Goal: Communication & Community: Participate in discussion

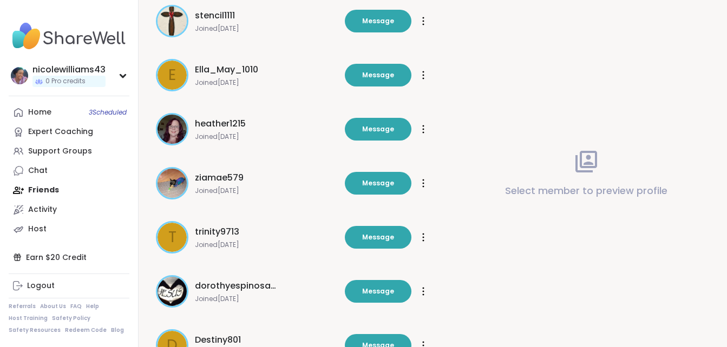
scroll to position [870, 0]
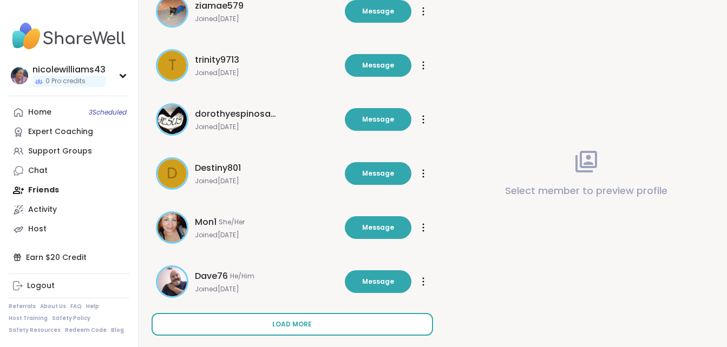
click at [313, 326] on button "Load more" at bounding box center [291, 324] width 281 height 23
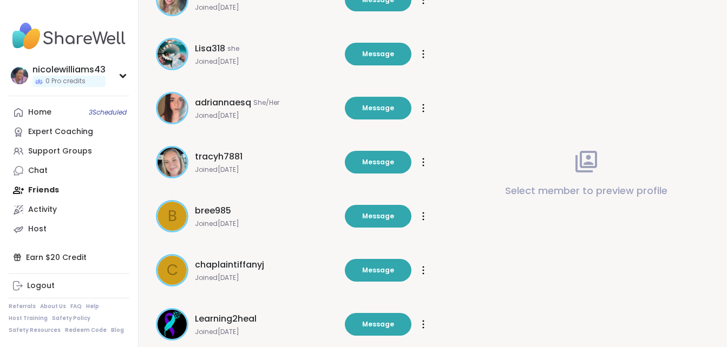
scroll to position [1430, 0]
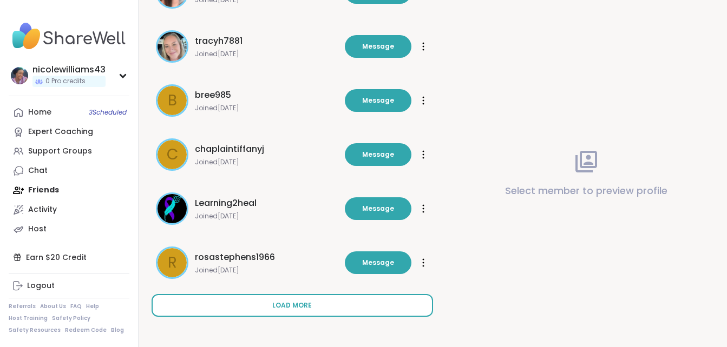
click at [301, 305] on span "Load more" at bounding box center [291, 306] width 39 height 10
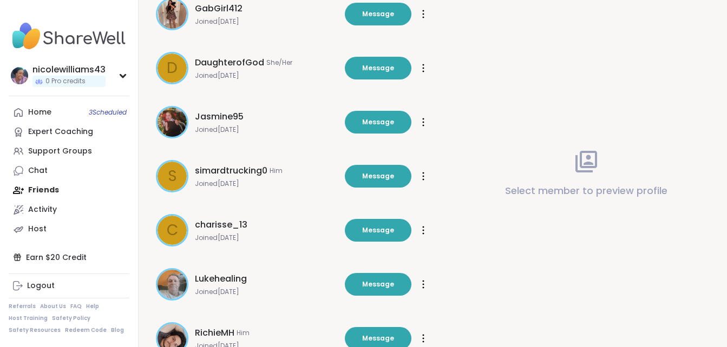
scroll to position [1916, 0]
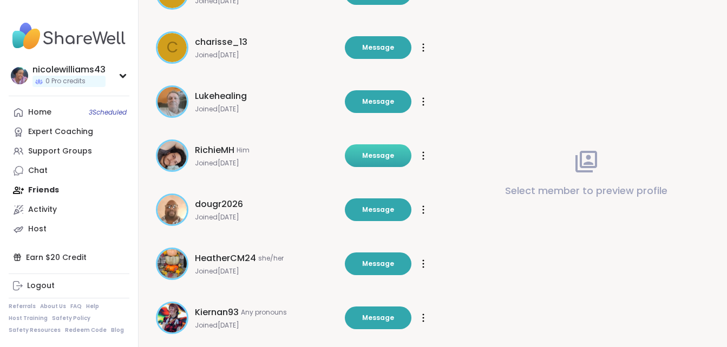
click at [382, 148] on button "Message" at bounding box center [378, 155] width 67 height 23
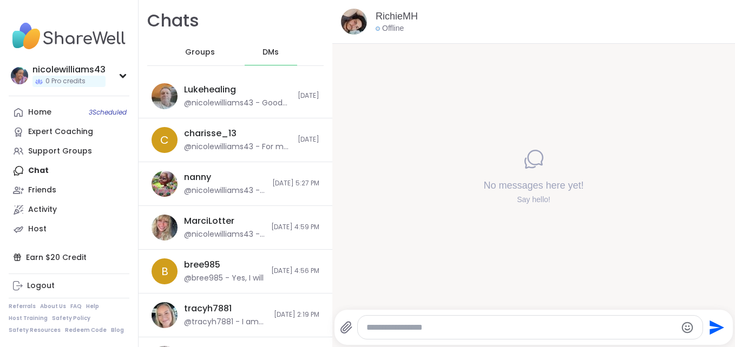
click at [434, 331] on textarea "Type your message" at bounding box center [520, 327] width 309 height 11
type textarea "**********"
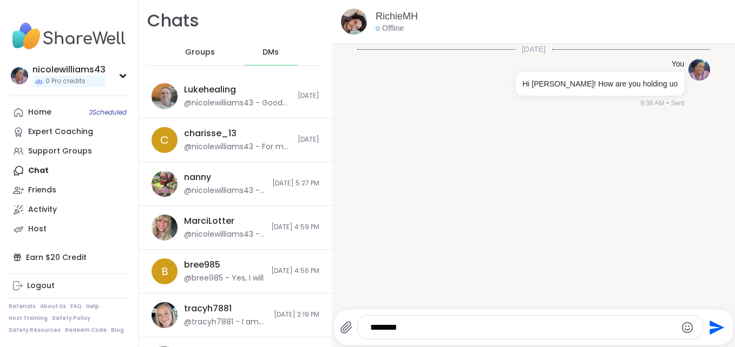
type textarea "*********"
click at [262, 49] on span "DMs" at bounding box center [270, 52] width 16 height 11
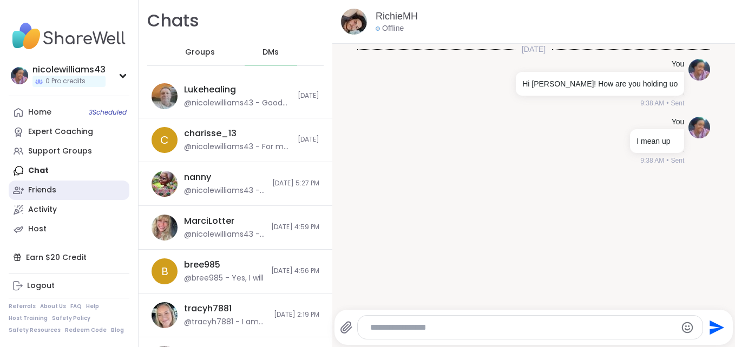
click at [41, 189] on div "Friends" at bounding box center [42, 190] width 28 height 11
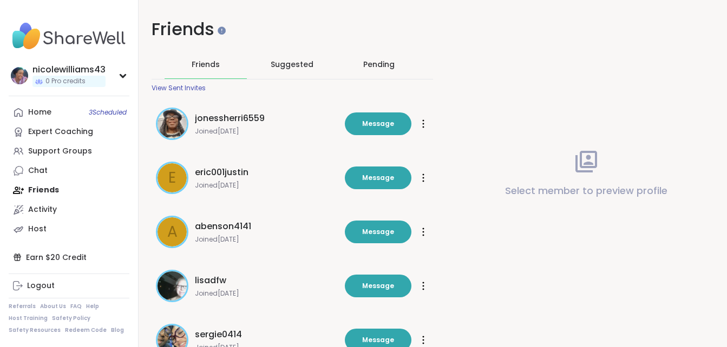
click at [393, 61] on div "Pending" at bounding box center [378, 64] width 31 height 11
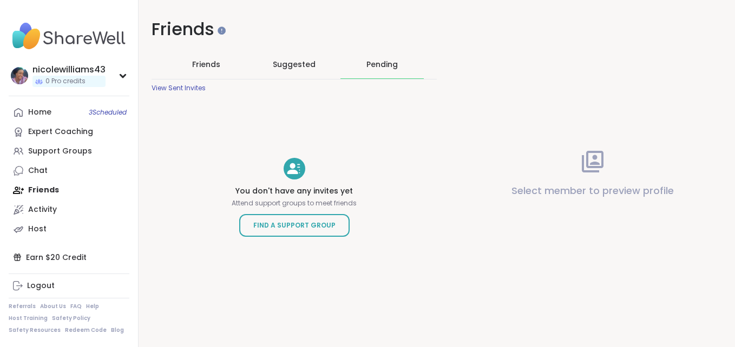
click at [209, 63] on span "Friends" at bounding box center [206, 64] width 28 height 11
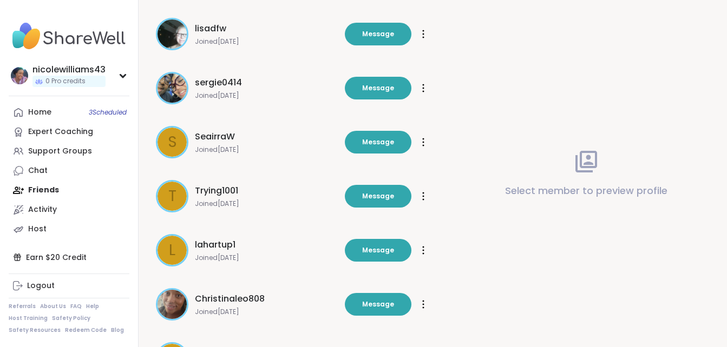
scroll to position [348, 0]
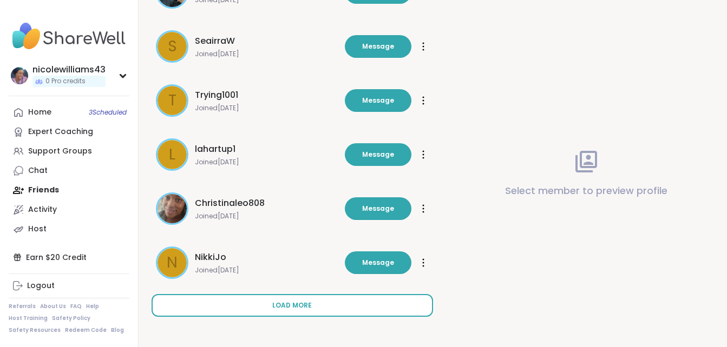
click at [305, 304] on span "Load more" at bounding box center [291, 306] width 39 height 10
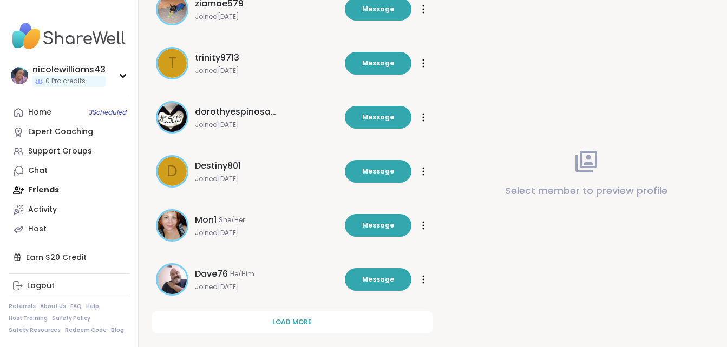
scroll to position [889, 0]
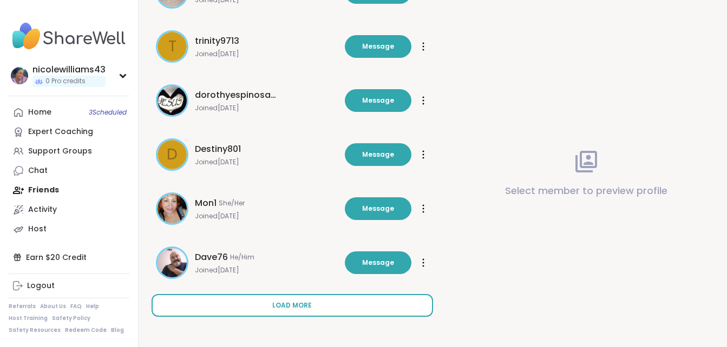
click at [305, 308] on span "Load more" at bounding box center [291, 306] width 39 height 10
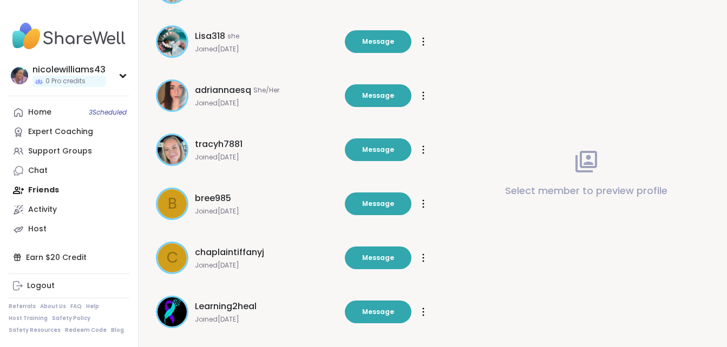
scroll to position [1430, 0]
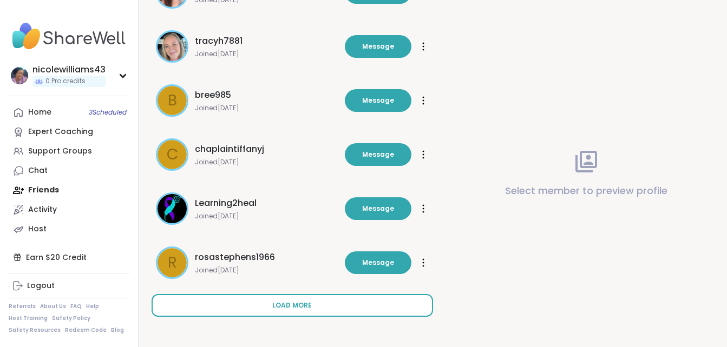
click at [333, 303] on button "Load more" at bounding box center [291, 305] width 281 height 23
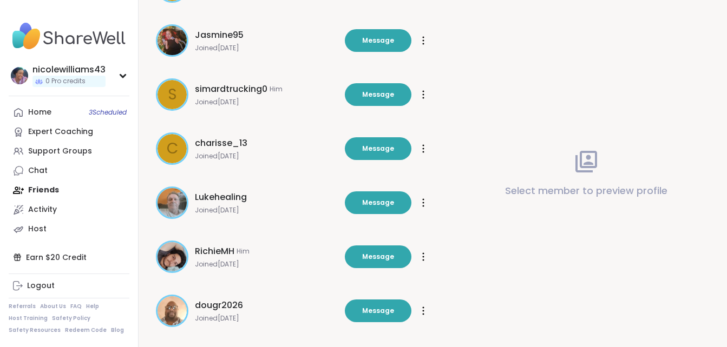
scroll to position [1971, 0]
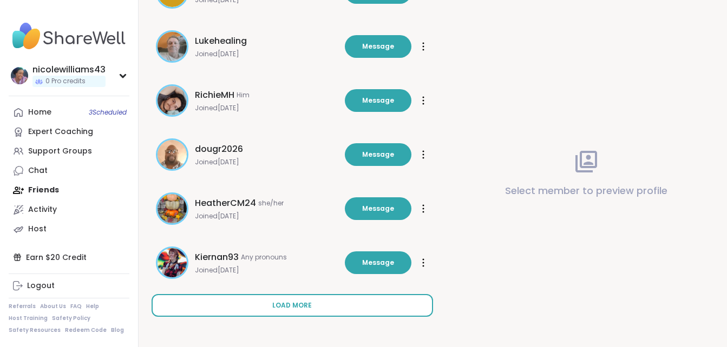
click at [317, 307] on button "Load more" at bounding box center [291, 305] width 281 height 23
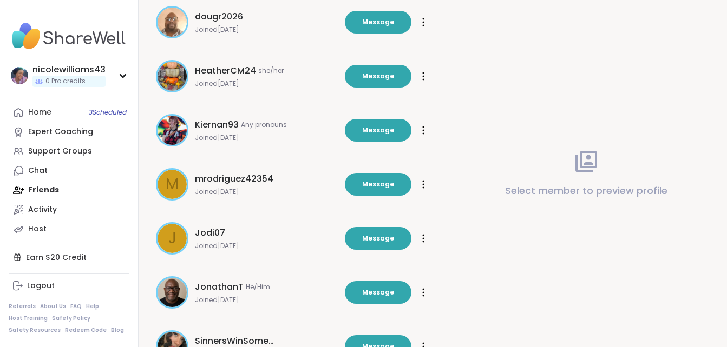
scroll to position [2199, 0]
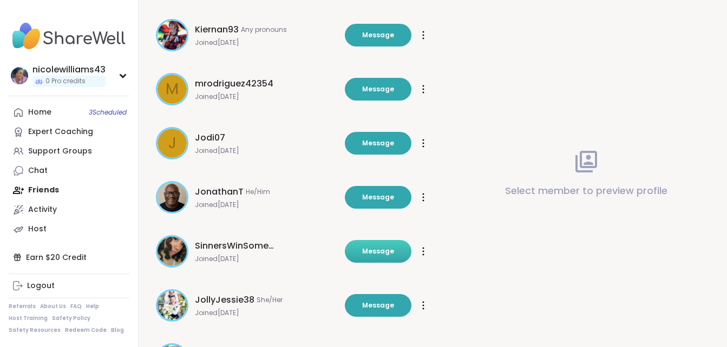
click at [380, 251] on span "Message" at bounding box center [378, 252] width 32 height 10
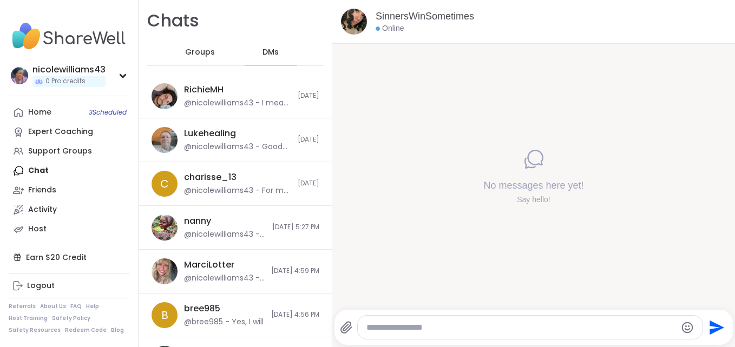
click at [447, 324] on textarea "Type your message" at bounding box center [520, 327] width 309 height 11
type textarea "**********"
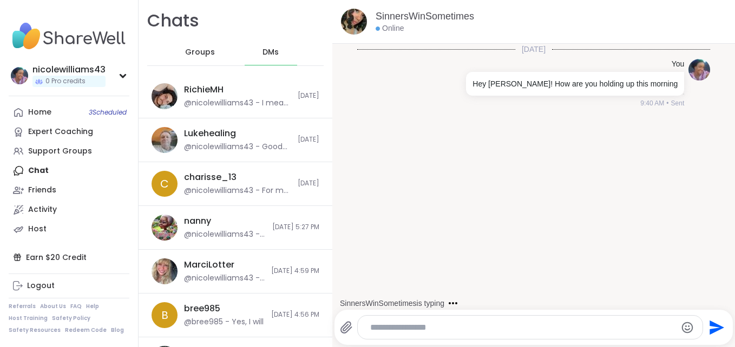
click at [14, 163] on div "Home 3 Scheduled Expert Coaching Support Groups Chat Friends Activity Host" at bounding box center [69, 171] width 121 height 136
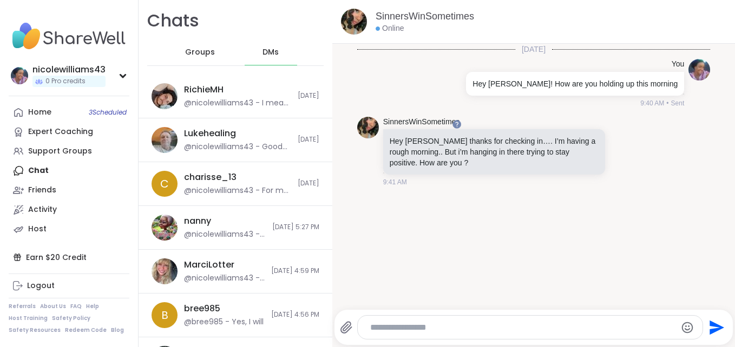
click at [461, 327] on textarea "Type your message" at bounding box center [520, 327] width 301 height 11
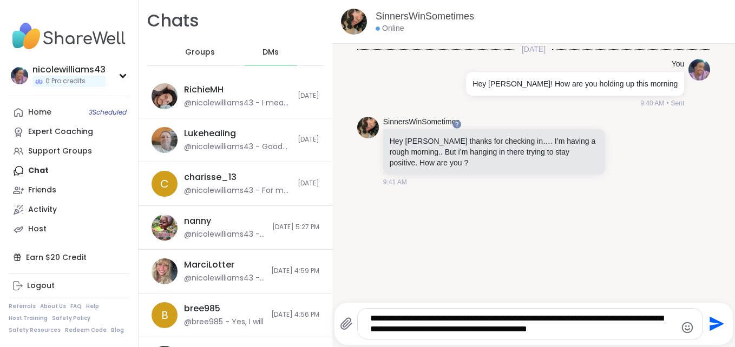
type textarea "**********"
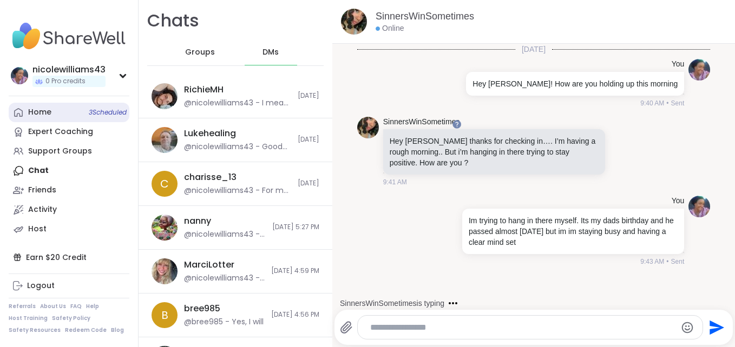
click at [43, 117] on div "Home 3 Scheduled" at bounding box center [39, 112] width 23 height 11
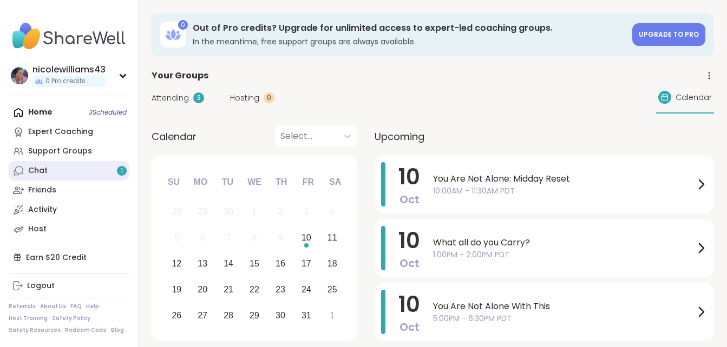
click at [53, 169] on link "Chat 1" at bounding box center [69, 170] width 121 height 19
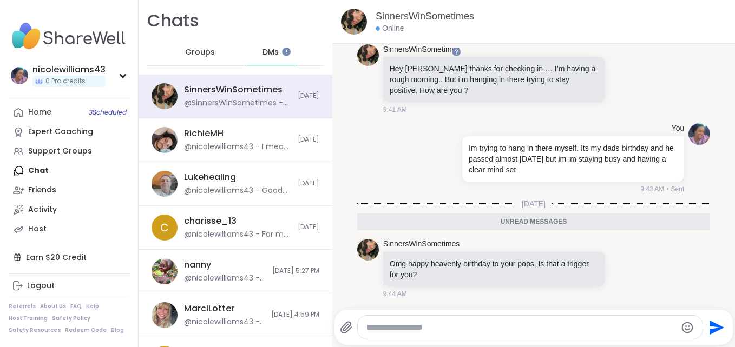
click at [381, 332] on textarea "Type your message" at bounding box center [520, 327] width 309 height 11
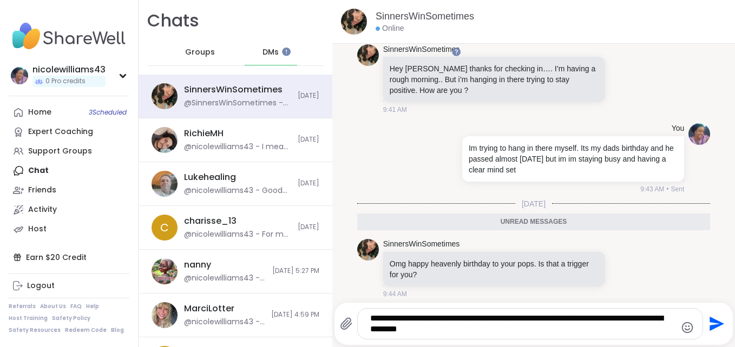
type textarea "**********"
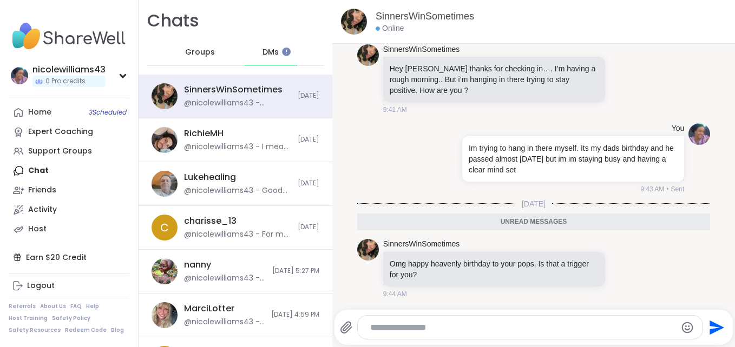
scroll to position [115, 0]
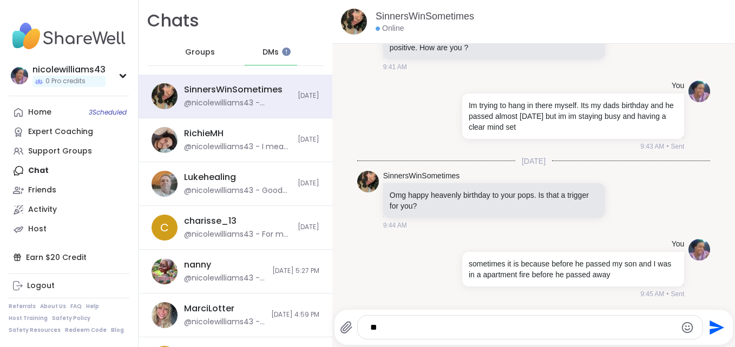
type textarea "*"
click at [477, 321] on div "**********" at bounding box center [530, 327] width 345 height 23
click at [476, 335] on div "**********" at bounding box center [530, 327] width 345 height 23
click at [474, 330] on textarea "**********" at bounding box center [520, 327] width 301 height 11
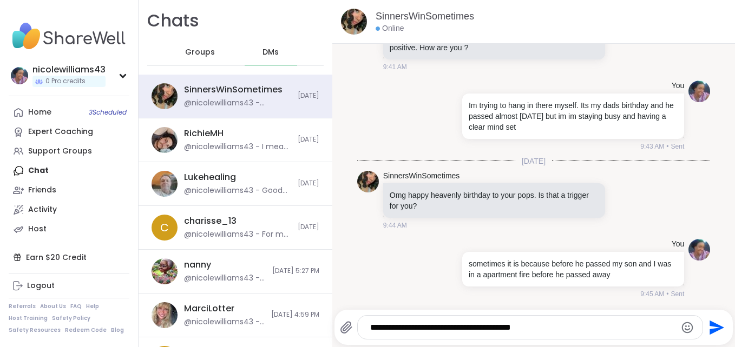
type textarea "**********"
click at [731, 263] on html "nicolewilliams43 0 Pro credits nicolewilliams43 0 Pro credits Profile Membershi…" at bounding box center [367, 173] width 735 height 347
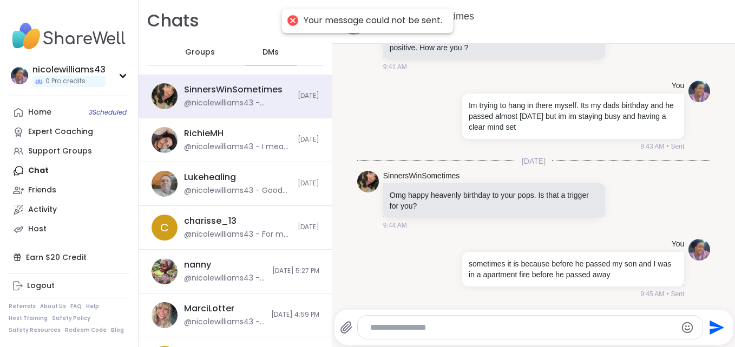
click at [567, 321] on div at bounding box center [530, 327] width 345 height 23
click at [521, 323] on textarea "Type your message" at bounding box center [520, 327] width 301 height 11
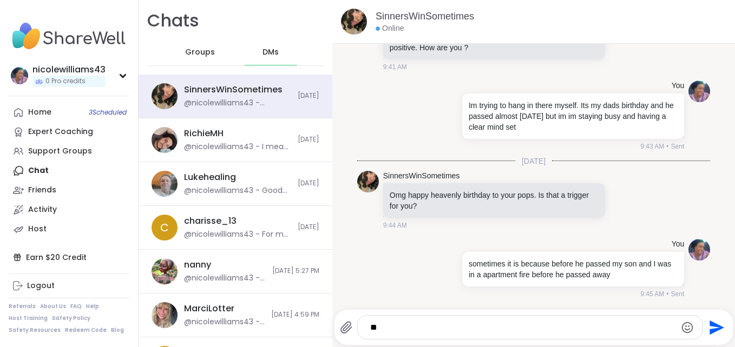
type textarea "*"
type textarea "**********"
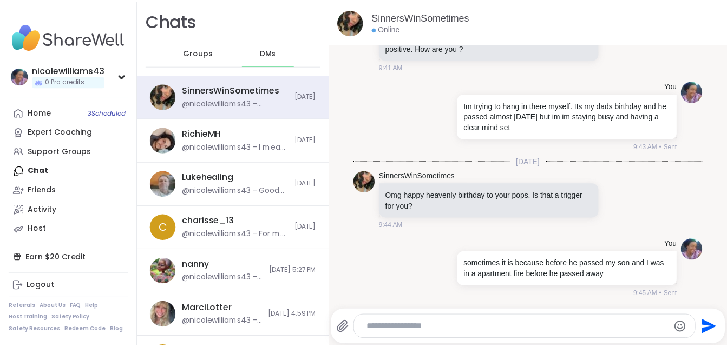
scroll to position [173, 0]
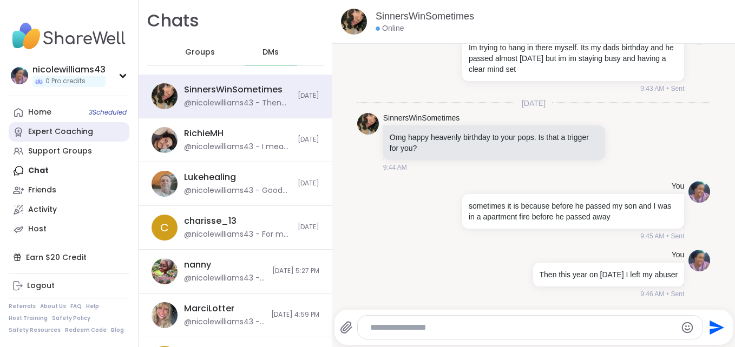
click at [59, 123] on link "Expert Coaching" at bounding box center [69, 131] width 121 height 19
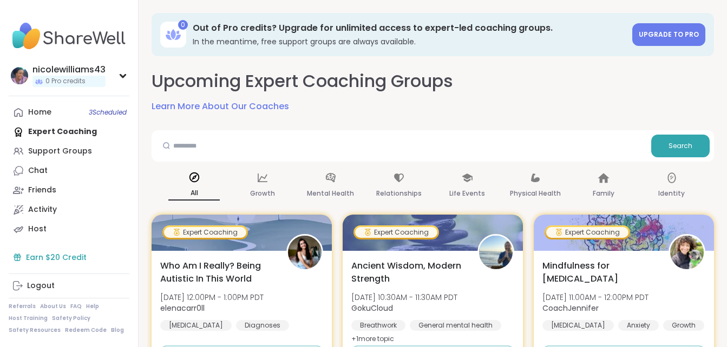
click at [33, 256] on div "Earn $20 Credit" at bounding box center [69, 257] width 121 height 19
click at [35, 113] on div "Home 3 Scheduled" at bounding box center [39, 112] width 23 height 11
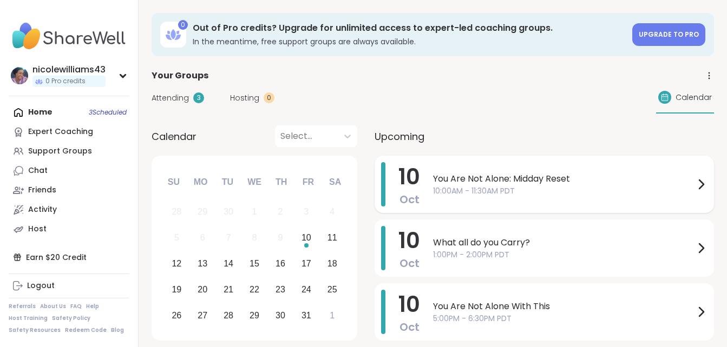
click at [440, 191] on span "10:00AM - 11:30AM PDT" at bounding box center [563, 191] width 261 height 11
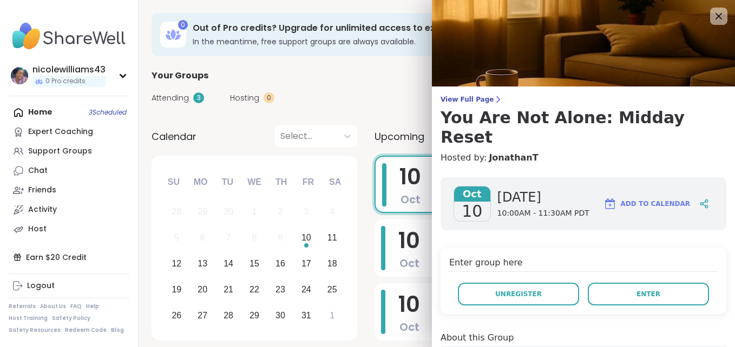
click at [704, 262] on div "Enter group here Unregister Enter" at bounding box center [583, 281] width 286 height 67
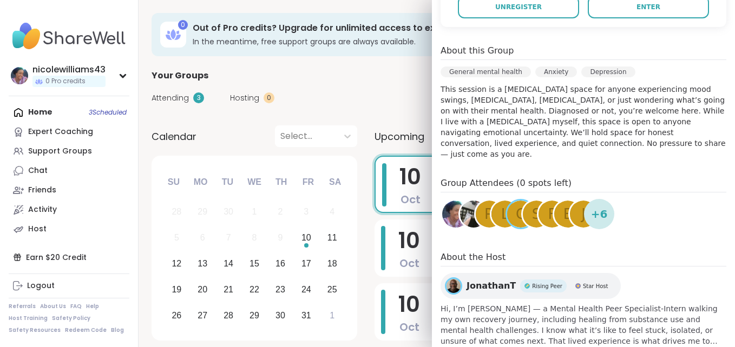
scroll to position [293, 0]
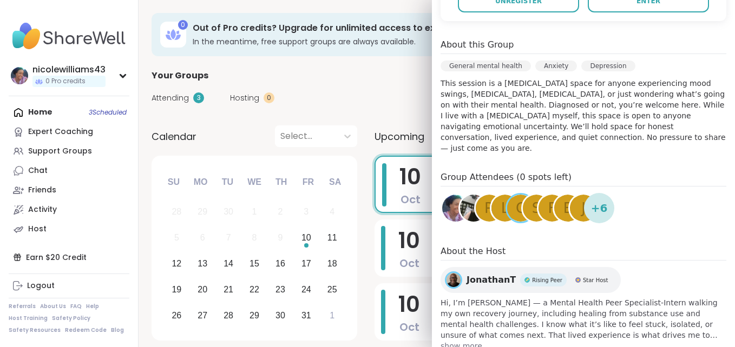
click at [491, 195] on div "l" at bounding box center [504, 208] width 27 height 27
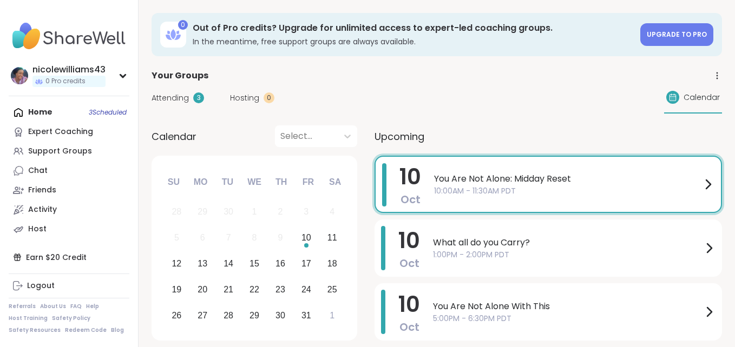
click at [398, 97] on div "Attending 3 Hosting 0 Calendar" at bounding box center [436, 97] width 570 height 31
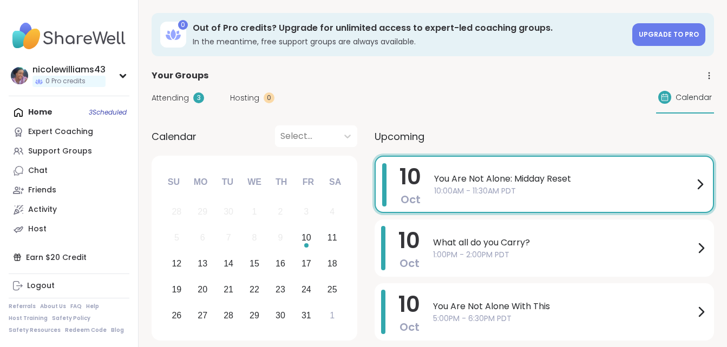
click at [448, 176] on span "You Are Not Alone: Midday Reset" at bounding box center [563, 179] width 259 height 13
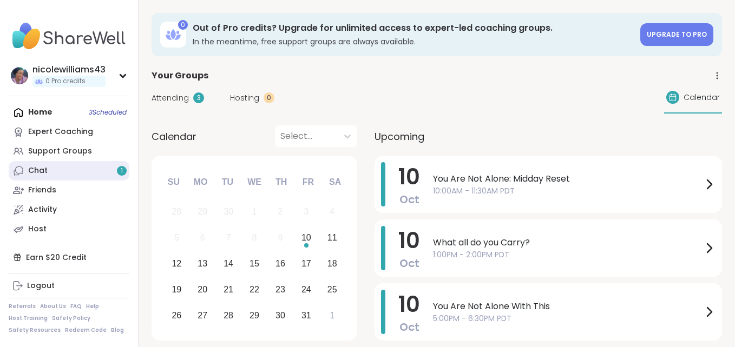
click at [69, 171] on link "Chat 1" at bounding box center [69, 170] width 121 height 19
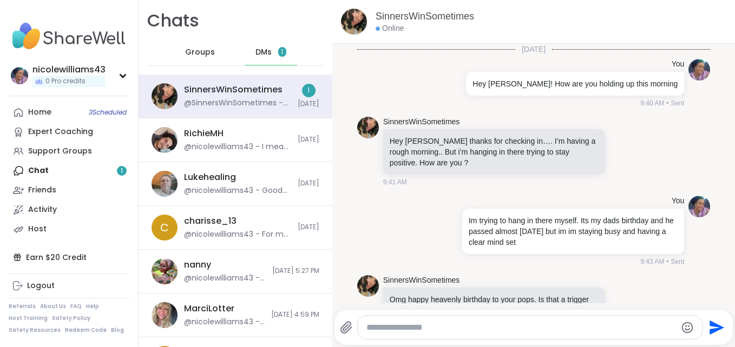
scroll to position [311, 0]
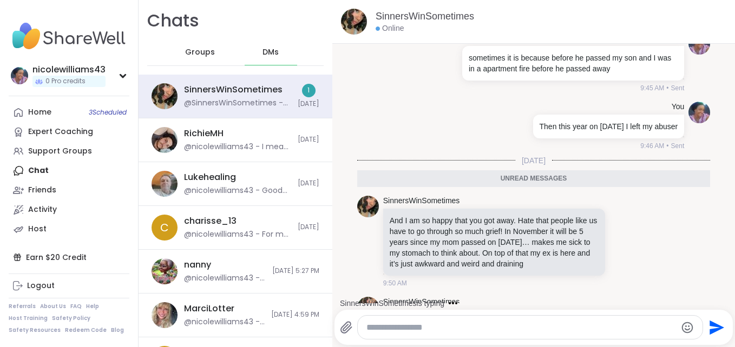
click at [401, 327] on textarea "Type your message" at bounding box center [520, 327] width 309 height 11
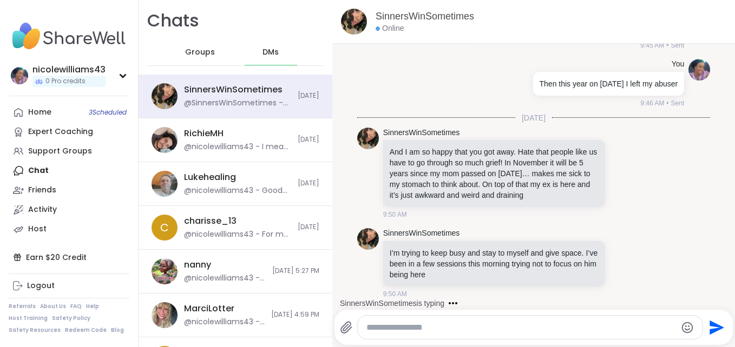
scroll to position [364, 0]
click at [401, 327] on textarea "Type your message" at bounding box center [520, 327] width 309 height 11
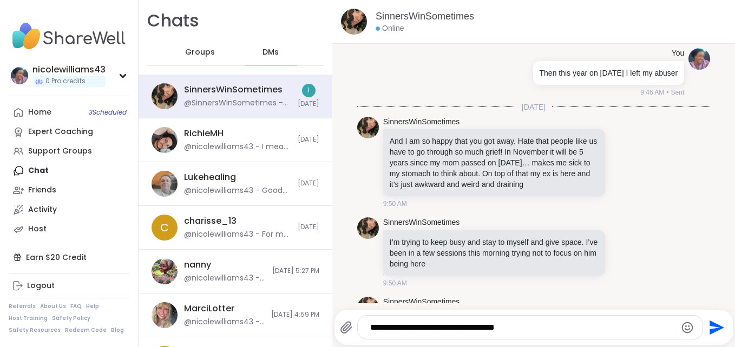
scroll to position [421, 0]
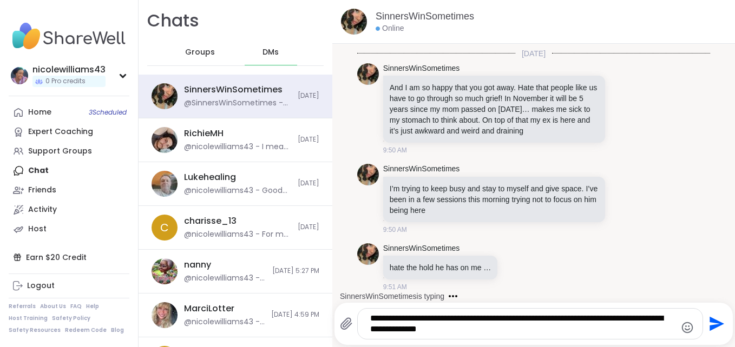
type textarea "**********"
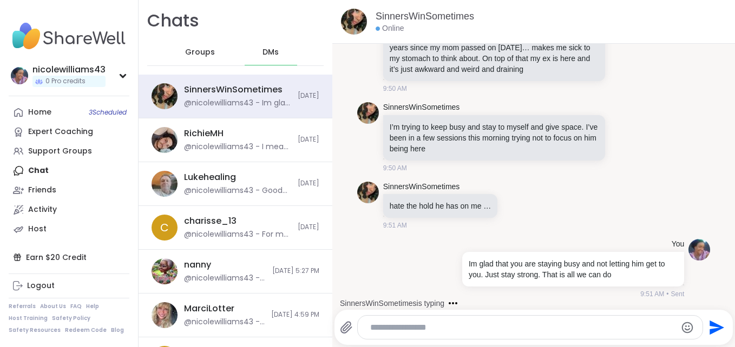
scroll to position [570, 0]
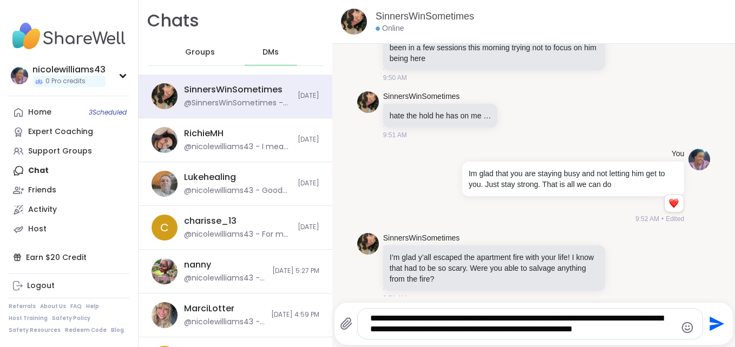
type textarea "**********"
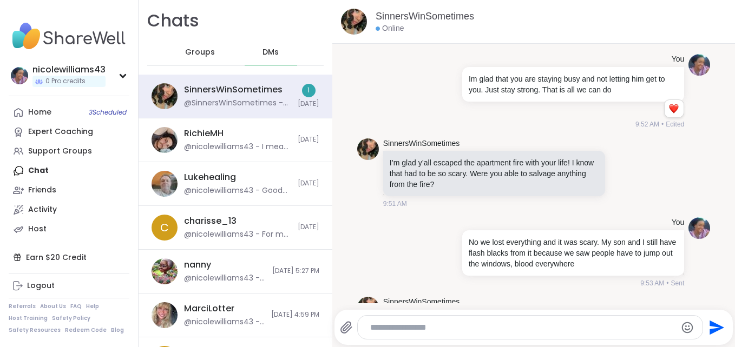
scroll to position [733, 0]
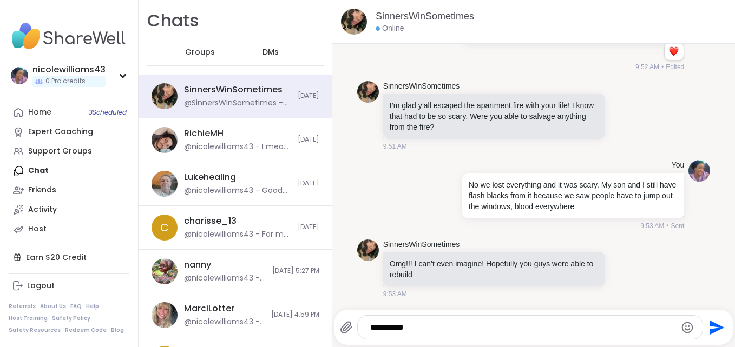
drag, startPoint x: 398, startPoint y: 315, endPoint x: 417, endPoint y: 322, distance: 20.2
click at [417, 322] on textarea "**********" at bounding box center [520, 327] width 301 height 11
type textarea "**********"
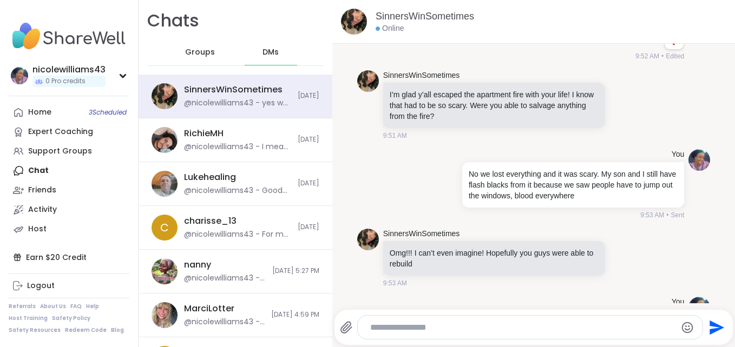
scroll to position [790, 0]
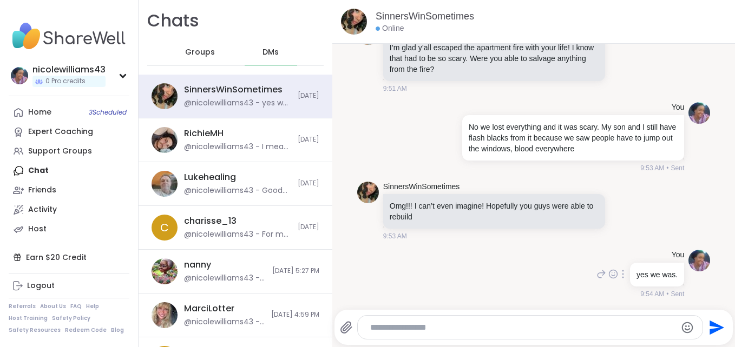
drag, startPoint x: 417, startPoint y: 321, endPoint x: 380, endPoint y: 281, distance: 54.8
click at [380, 281] on div "You yes we was. 9:54 AM • Sent" at bounding box center [533, 275] width 353 height 58
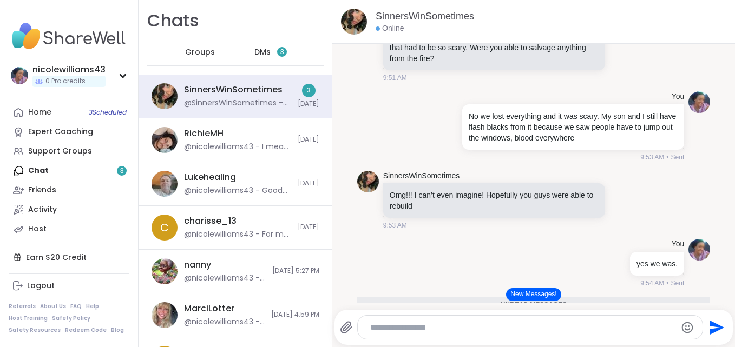
scroll to position [953, 0]
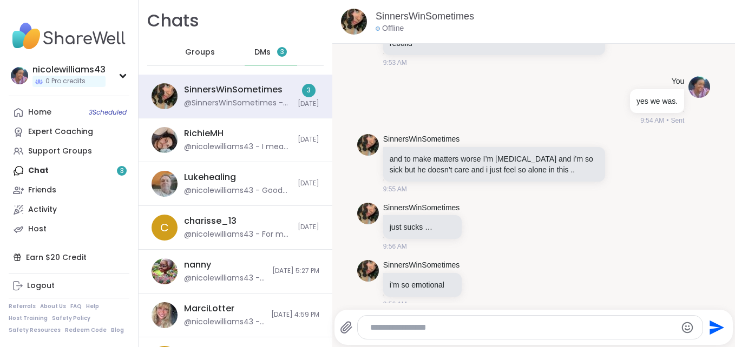
click at [504, 49] on p "Omg!!! I can’t even imagine! Hopefully you guys were able to rebuild" at bounding box center [494, 38] width 209 height 22
click at [481, 320] on div at bounding box center [530, 327] width 345 height 23
click at [481, 325] on textarea "Type your message" at bounding box center [520, 327] width 301 height 11
type textarea "**********"
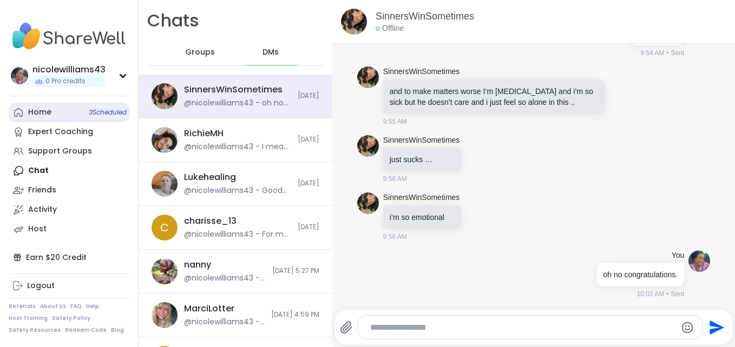
click at [51, 113] on link "Home 3 Scheduled" at bounding box center [69, 112] width 121 height 19
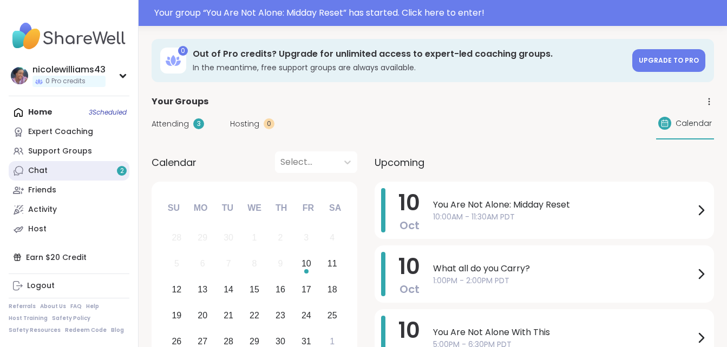
click at [38, 176] on div "Chat 2" at bounding box center [37, 171] width 19 height 11
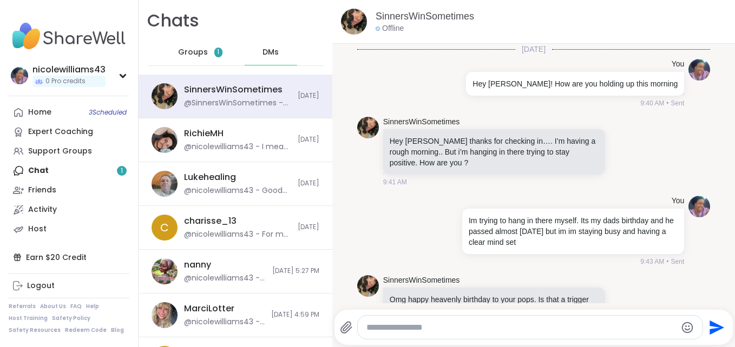
scroll to position [1195, 0]
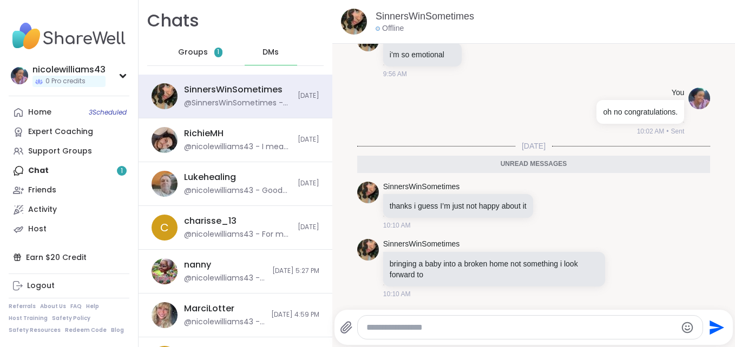
click at [394, 325] on textarea "Type your message" at bounding box center [520, 327] width 309 height 11
type textarea "**********"
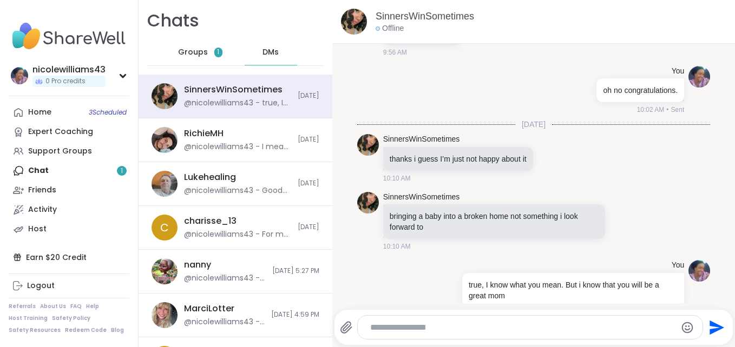
scroll to position [1237, 0]
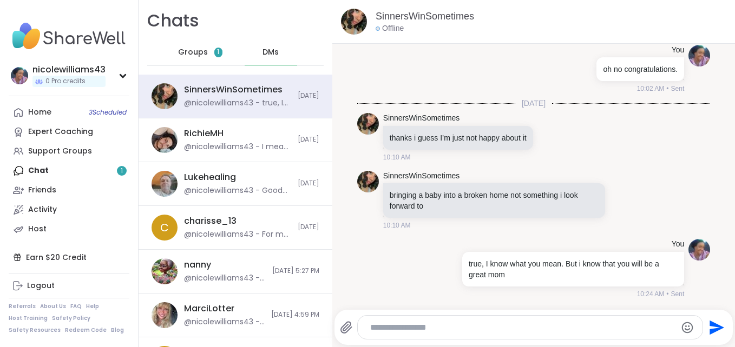
click at [56, 174] on div "Home 3 Scheduled Expert Coaching Support Groups Chat 1 Friends Activity Host" at bounding box center [69, 171] width 121 height 136
click at [25, 168] on div "Home 3 Scheduled Expert Coaching Support Groups Chat 1 Friends Activity Host" at bounding box center [69, 171] width 121 height 136
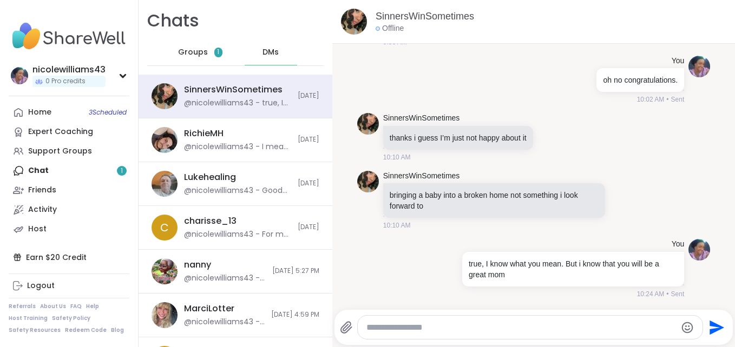
click at [38, 167] on div "Home 3 Scheduled Expert Coaching Support Groups Chat 1 Friends Activity Host" at bounding box center [69, 171] width 121 height 136
click at [214, 49] on span "1" at bounding box center [218, 53] width 8 height 10
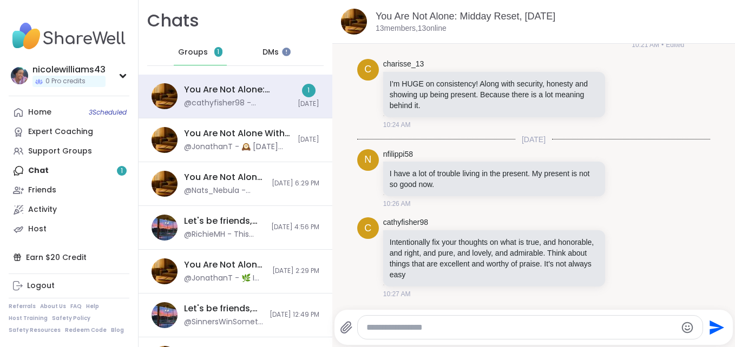
scroll to position [1271, 0]
click at [631, 255] on icon at bounding box center [636, 257] width 10 height 13
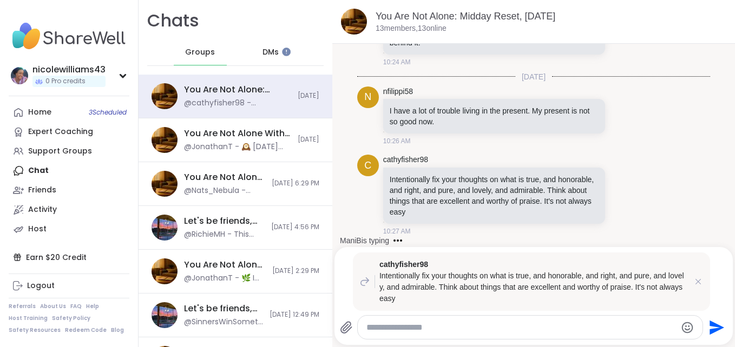
click at [469, 327] on textarea "Type your message" at bounding box center [520, 327] width 309 height 11
type textarea "**********"
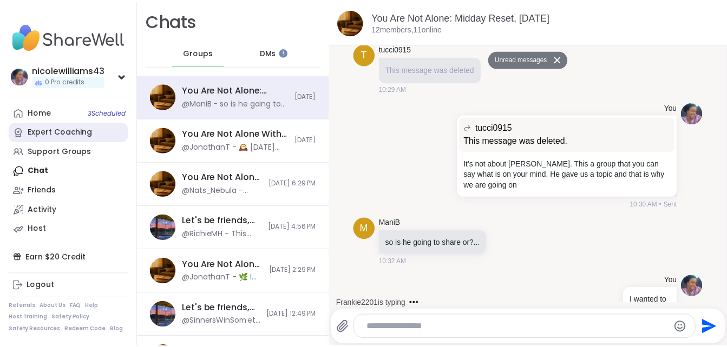
scroll to position [2948, 0]
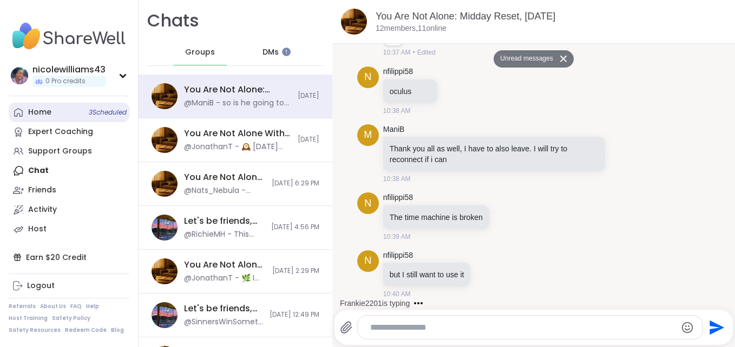
click at [41, 110] on div "Home 3 Scheduled" at bounding box center [39, 112] width 23 height 11
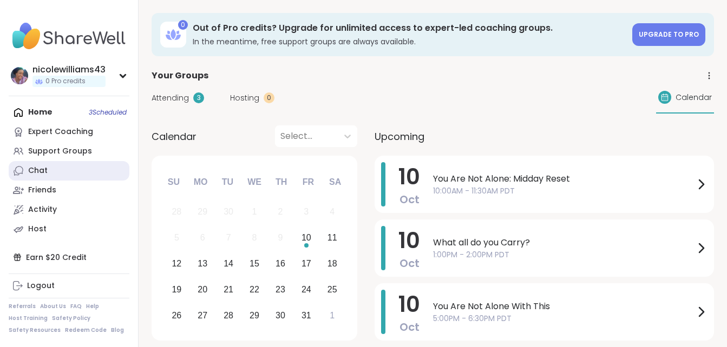
click at [33, 176] on link "Chat" at bounding box center [69, 170] width 121 height 19
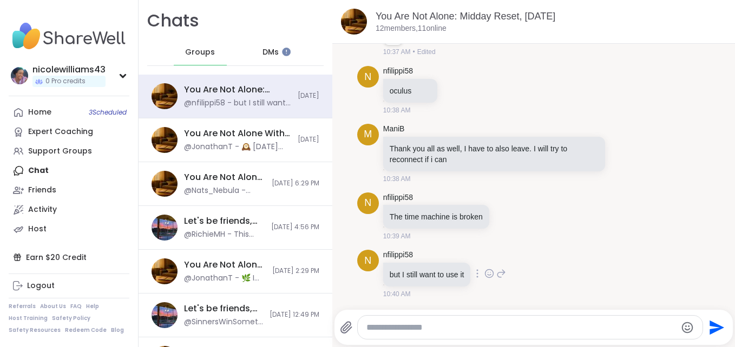
click at [502, 270] on icon at bounding box center [501, 273] width 10 height 13
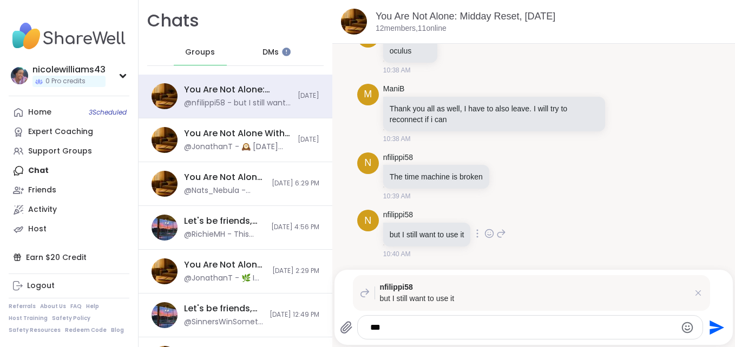
type textarea "****"
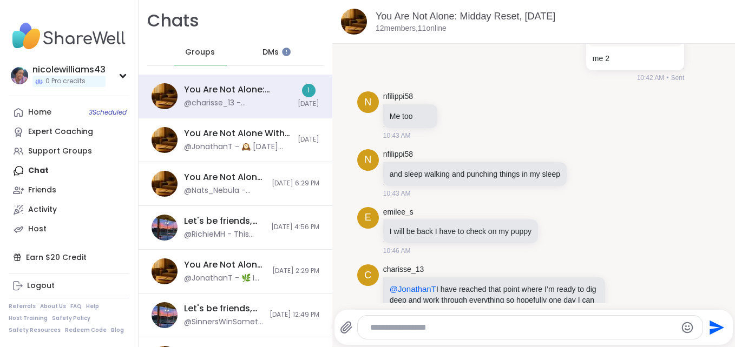
scroll to position [3269, 0]
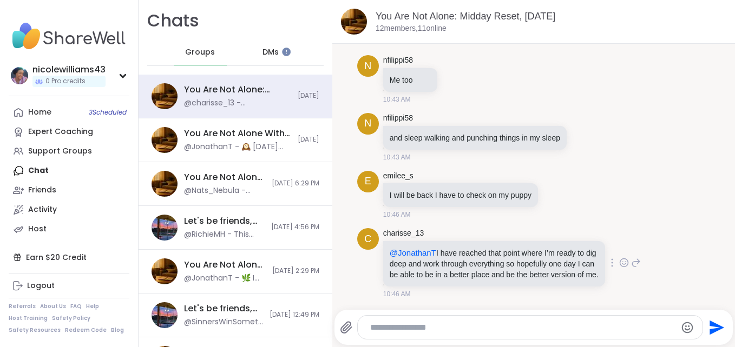
click at [619, 259] on icon at bounding box center [624, 263] width 10 height 11
click at [527, 239] on button "Select Reaction: Heart" at bounding box center [538, 246] width 22 height 22
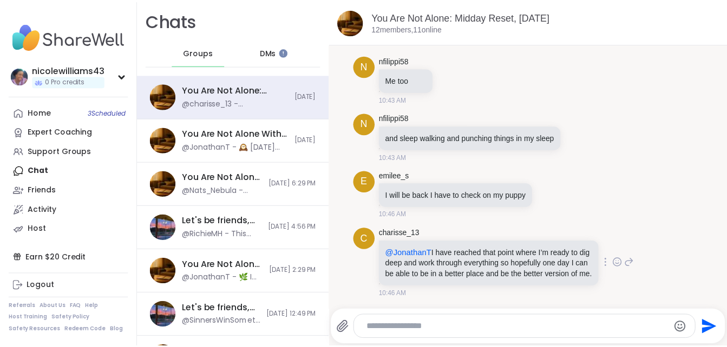
scroll to position [3284, 0]
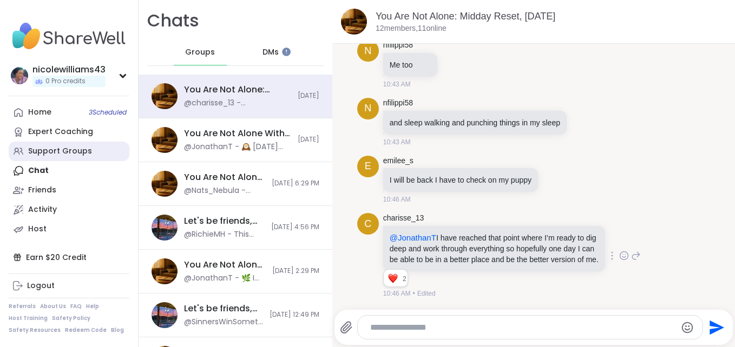
click at [41, 153] on div "Support Groups" at bounding box center [60, 151] width 64 height 11
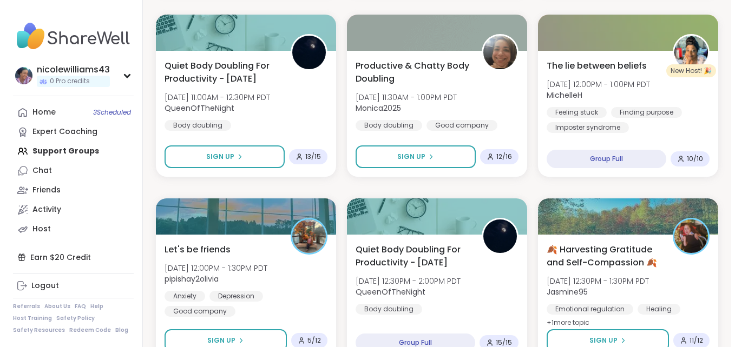
scroll to position [512, 0]
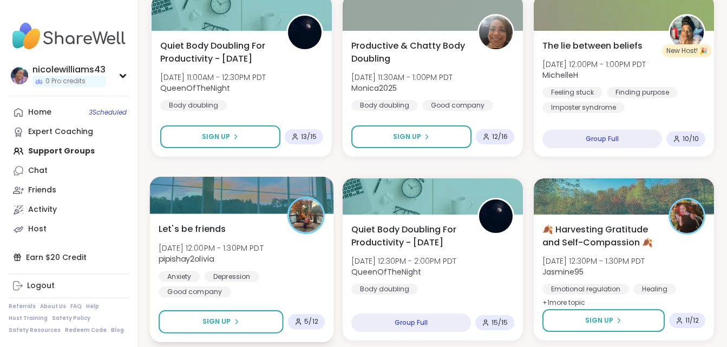
click at [217, 227] on span "Let's be friends" at bounding box center [192, 228] width 67 height 13
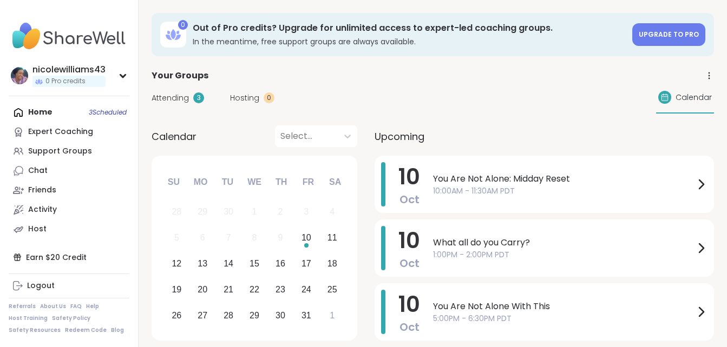
click at [73, 114] on div "Home 3 Scheduled Expert Coaching Support Groups Chat Friends Activity Host" at bounding box center [69, 171] width 121 height 136
click at [68, 157] on link "Support Groups" at bounding box center [69, 151] width 121 height 19
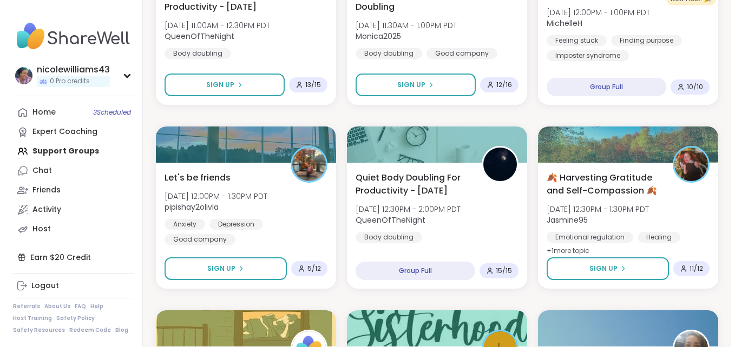
scroll to position [631, 0]
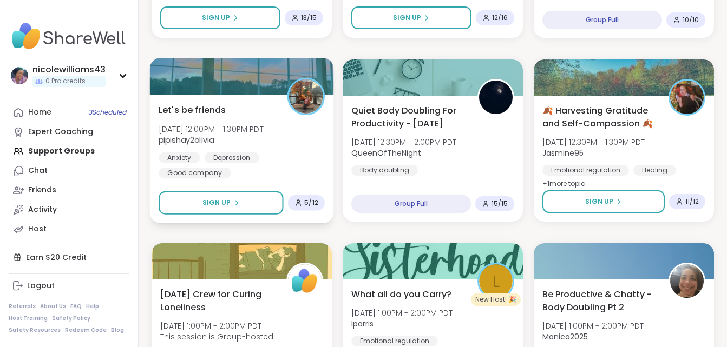
click at [212, 107] on span "Let's be friends" at bounding box center [192, 109] width 67 height 13
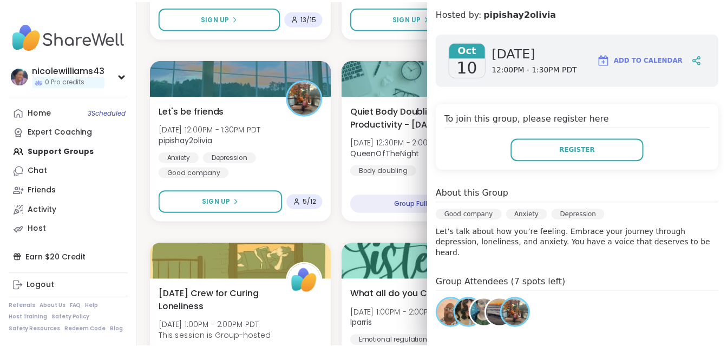
scroll to position [130, 0]
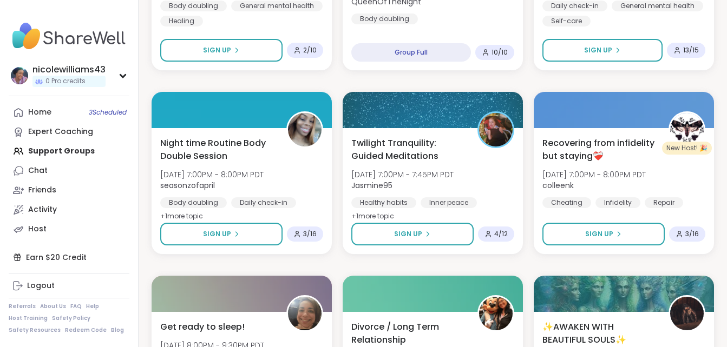
scroll to position [1895, 0]
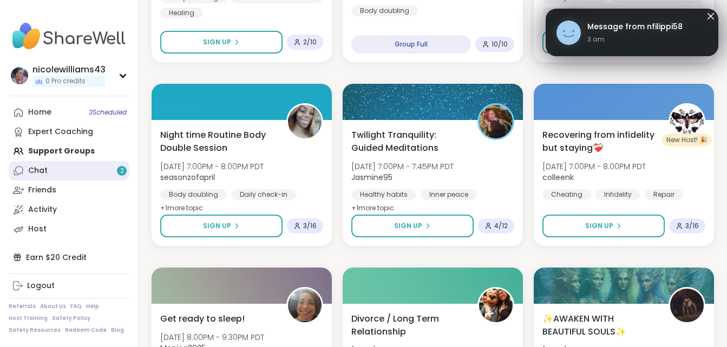
click at [69, 166] on link "Chat 2" at bounding box center [69, 170] width 121 height 19
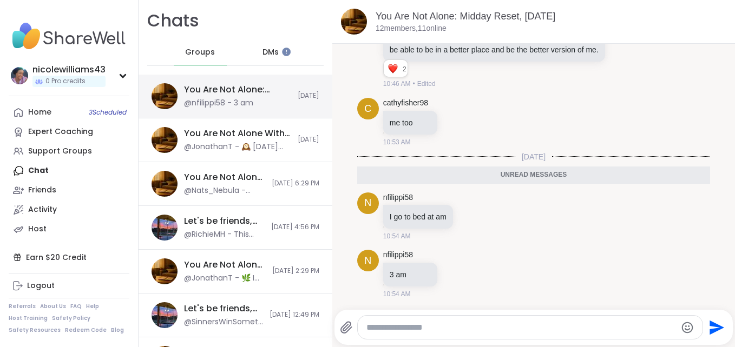
click at [198, 113] on div "You Are Not Alone: Midday Reset, Oct 10 @nfilippi58 - 3 am Today" at bounding box center [235, 97] width 194 height 44
